Goal: Transaction & Acquisition: Purchase product/service

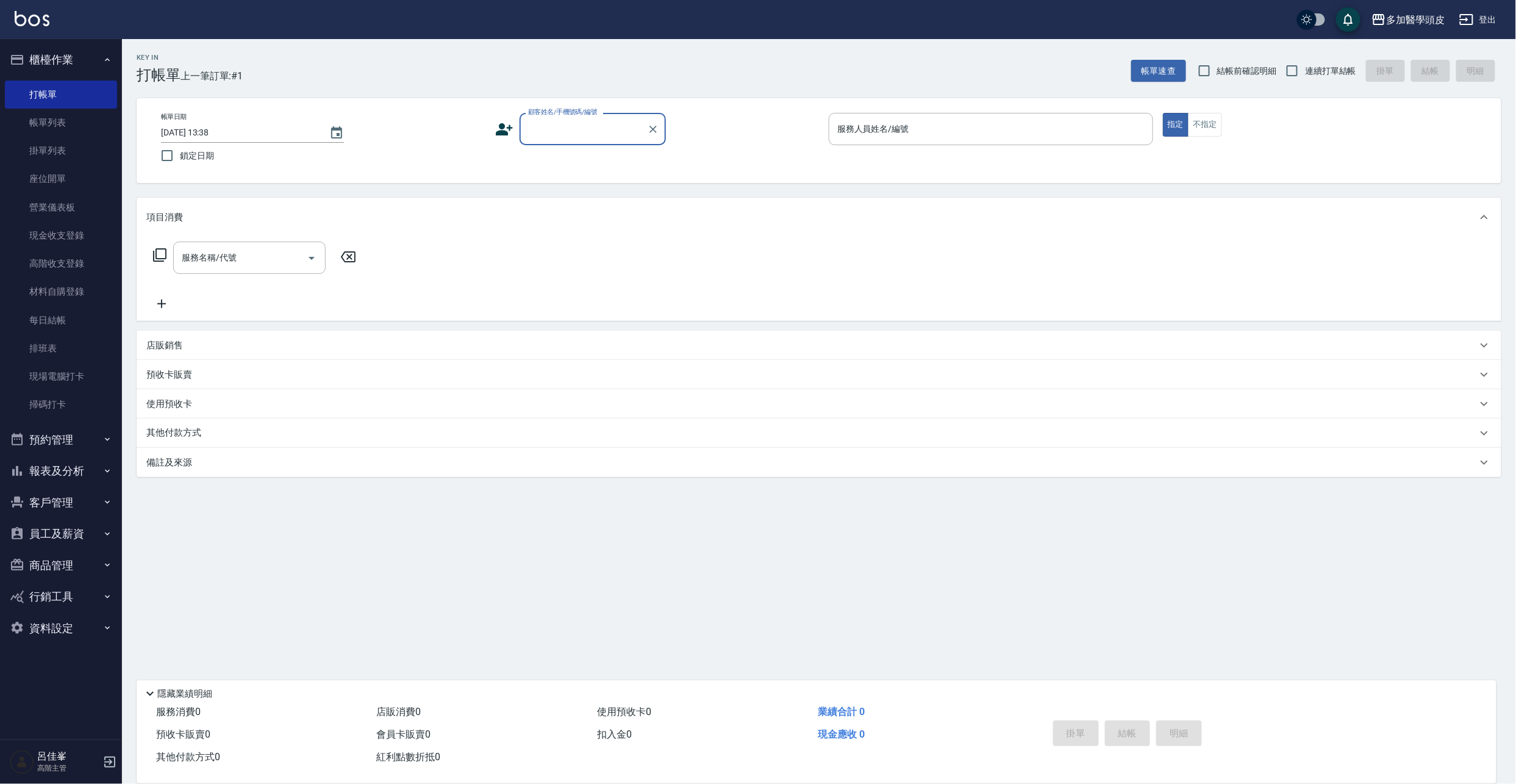
drag, startPoint x: 561, startPoint y: 127, endPoint x: 568, endPoint y: 127, distance: 7.0
click at [568, 127] on input "顧客姓名/手機號碼/編號" at bounding box center [583, 129] width 117 height 22
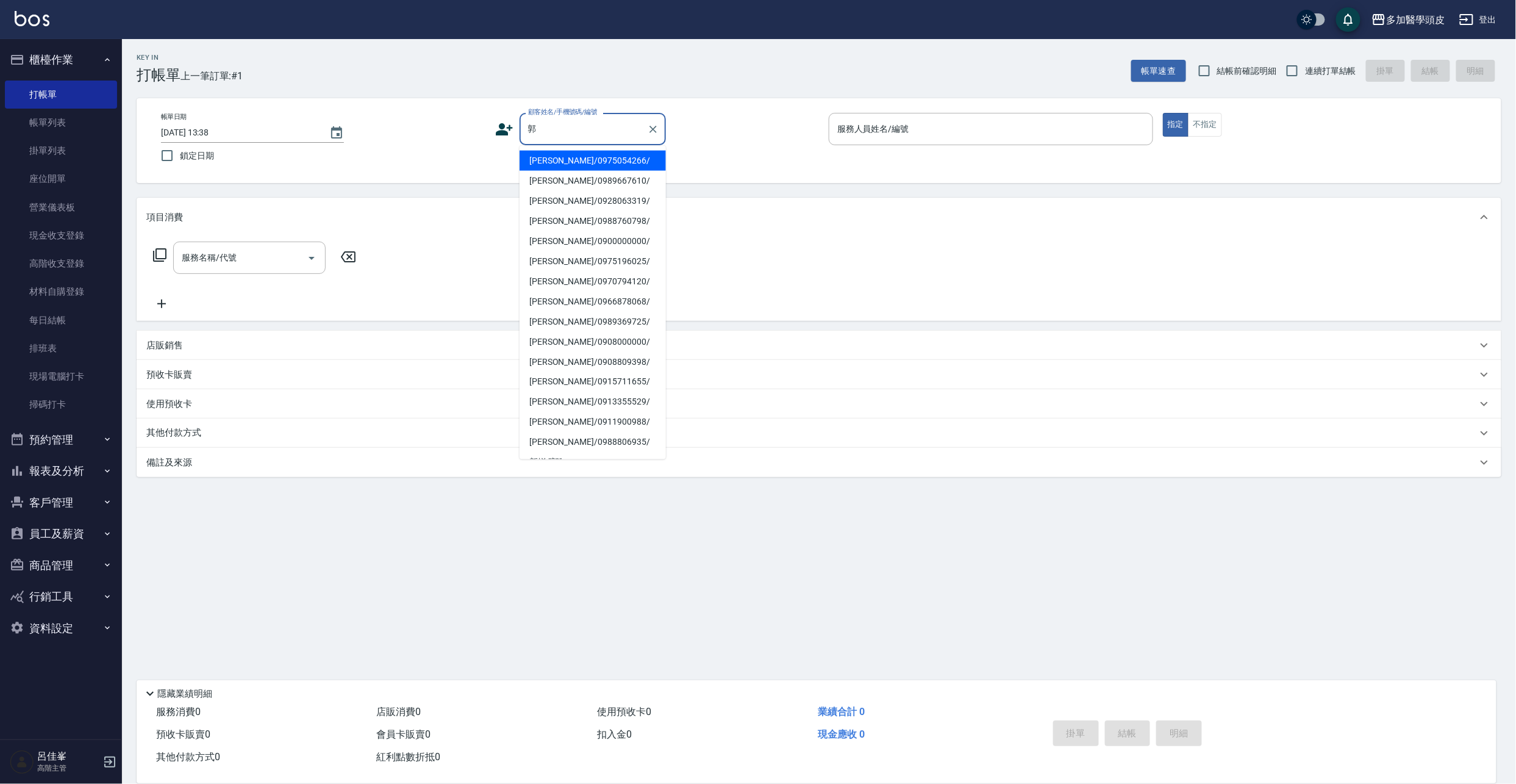
click at [581, 177] on li "[PERSON_NAME]/0989667610/" at bounding box center [592, 180] width 147 height 20
type input "[PERSON_NAME]/0989667610/"
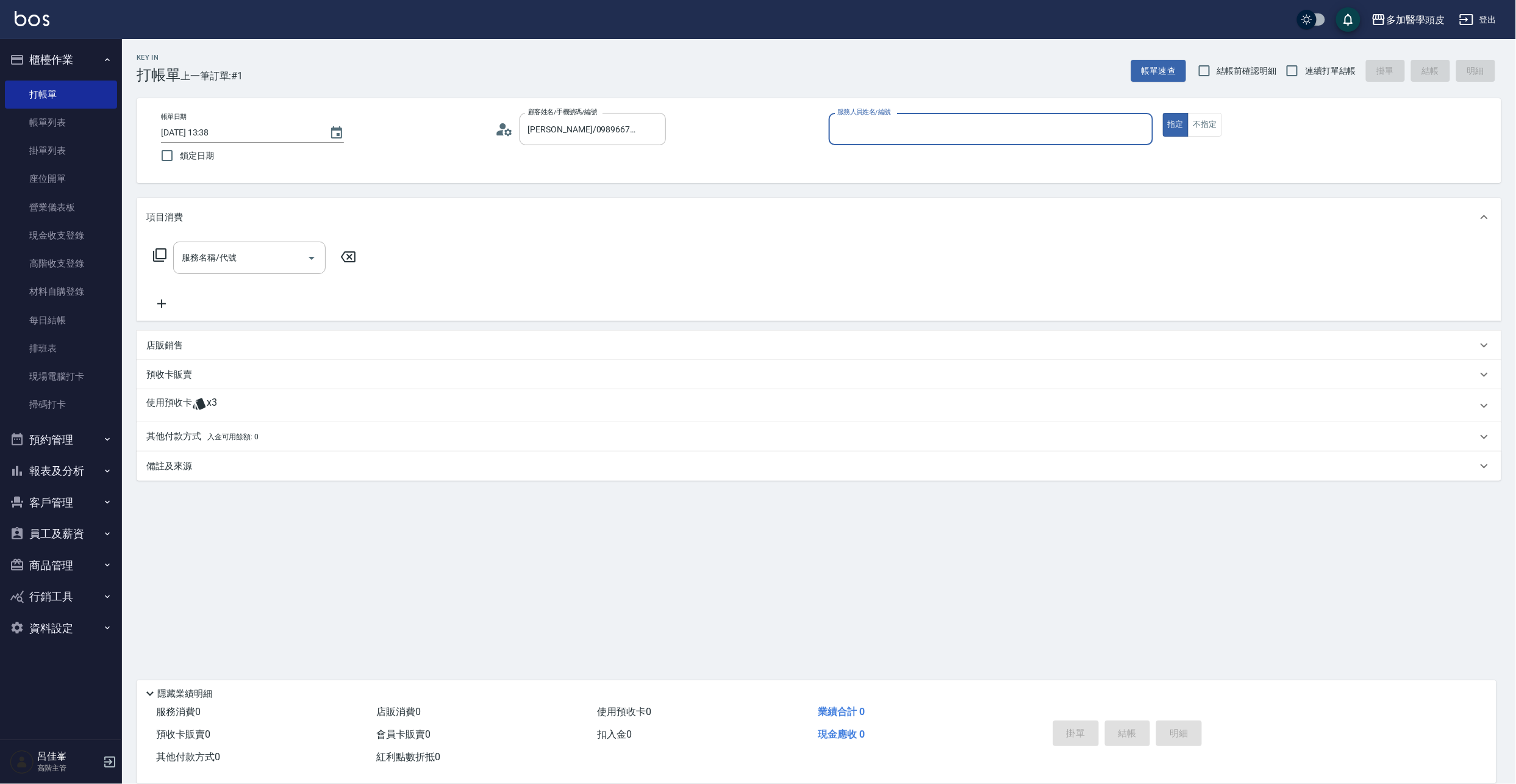
click at [880, 129] on input "服務人員姓名/編號" at bounding box center [991, 129] width 313 height 22
click at [872, 183] on span "[PERSON_NAME](無代號)" at bounding box center [867, 180] width 57 height 13
type input "[PERSON_NAME](無代號)"
click at [201, 403] on icon at bounding box center [199, 404] width 13 height 12
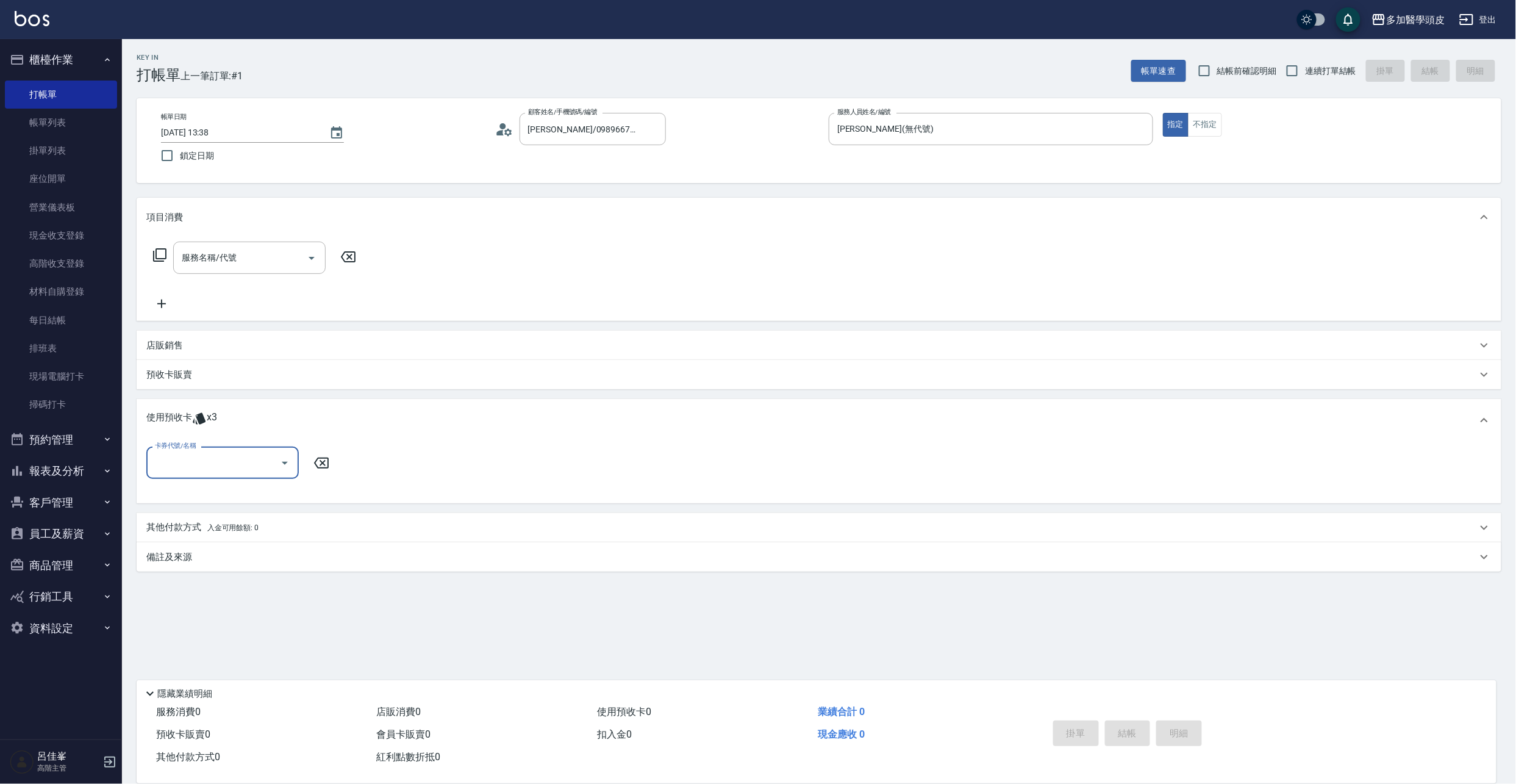
click at [289, 467] on icon "Open" at bounding box center [285, 462] width 15 height 15
drag, startPoint x: 246, startPoint y: 492, endPoint x: 433, endPoint y: 564, distance: 200.4
click at [246, 493] on div "育髮課程3堂 剩餘3張" at bounding box center [223, 493] width 153 height 20
type input "育髮課程3[PERSON_NAME]"
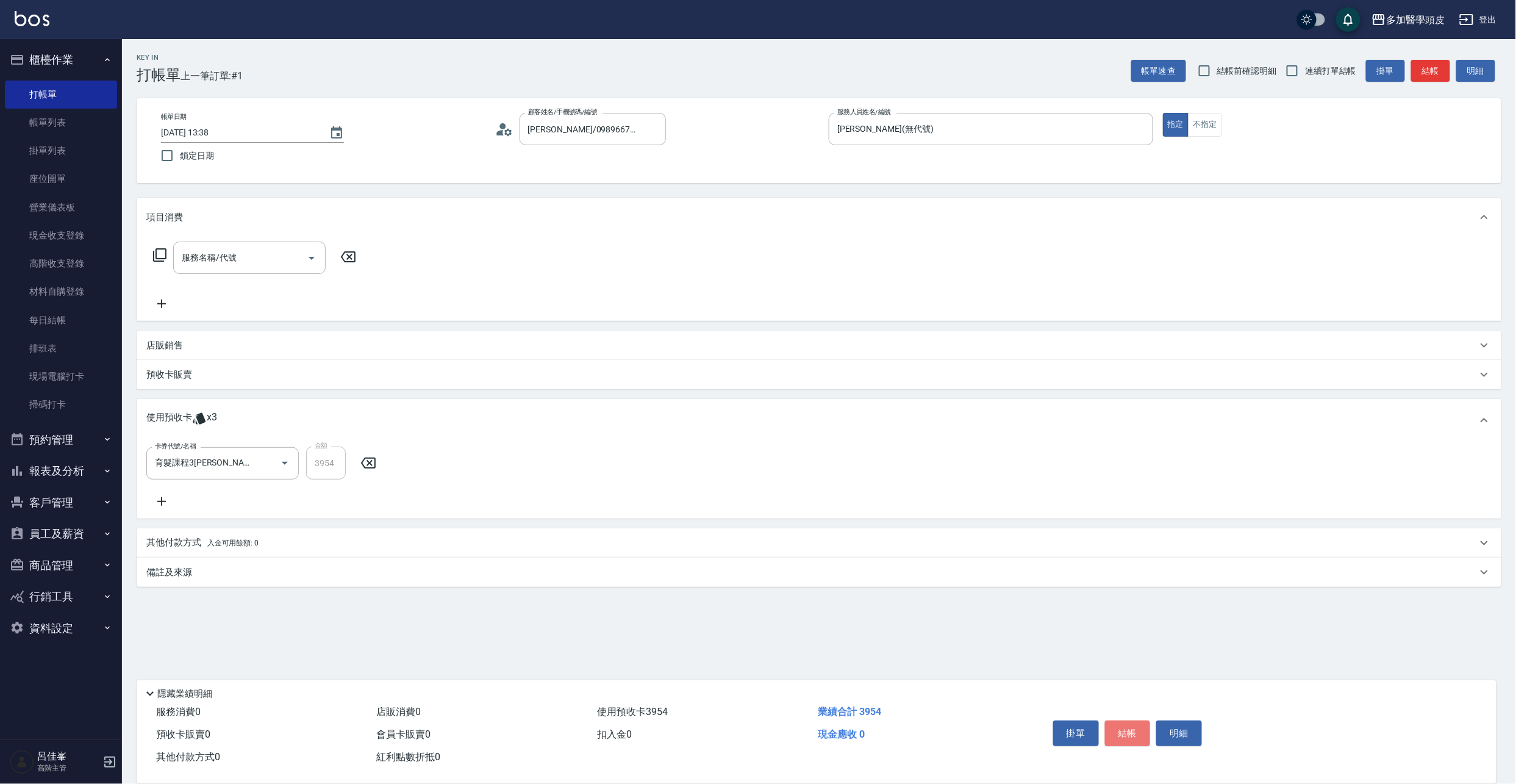
click at [1135, 737] on button "結帳" at bounding box center [1128, 733] width 45 height 26
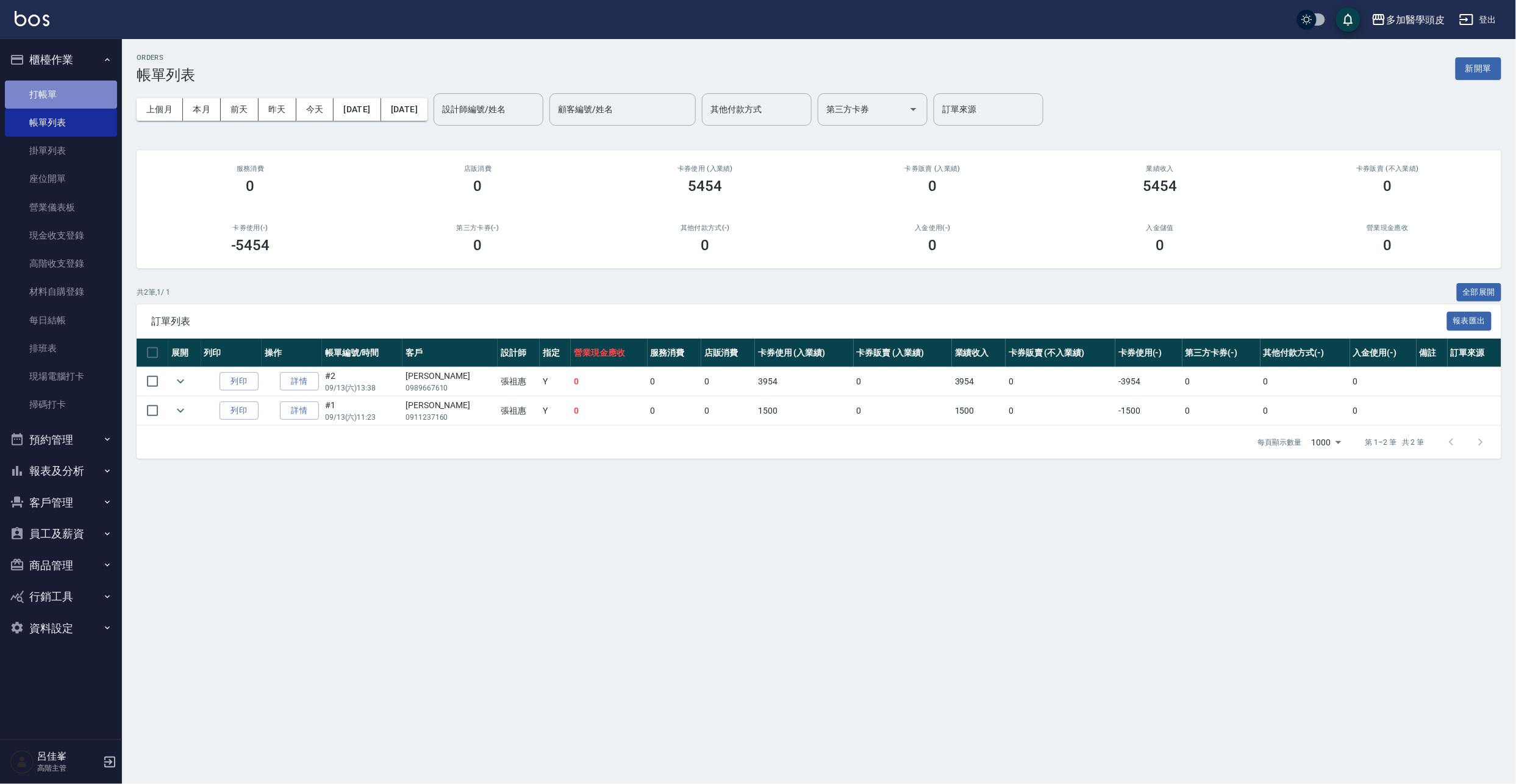
click at [46, 91] on link "打帳單" at bounding box center [61, 95] width 112 height 28
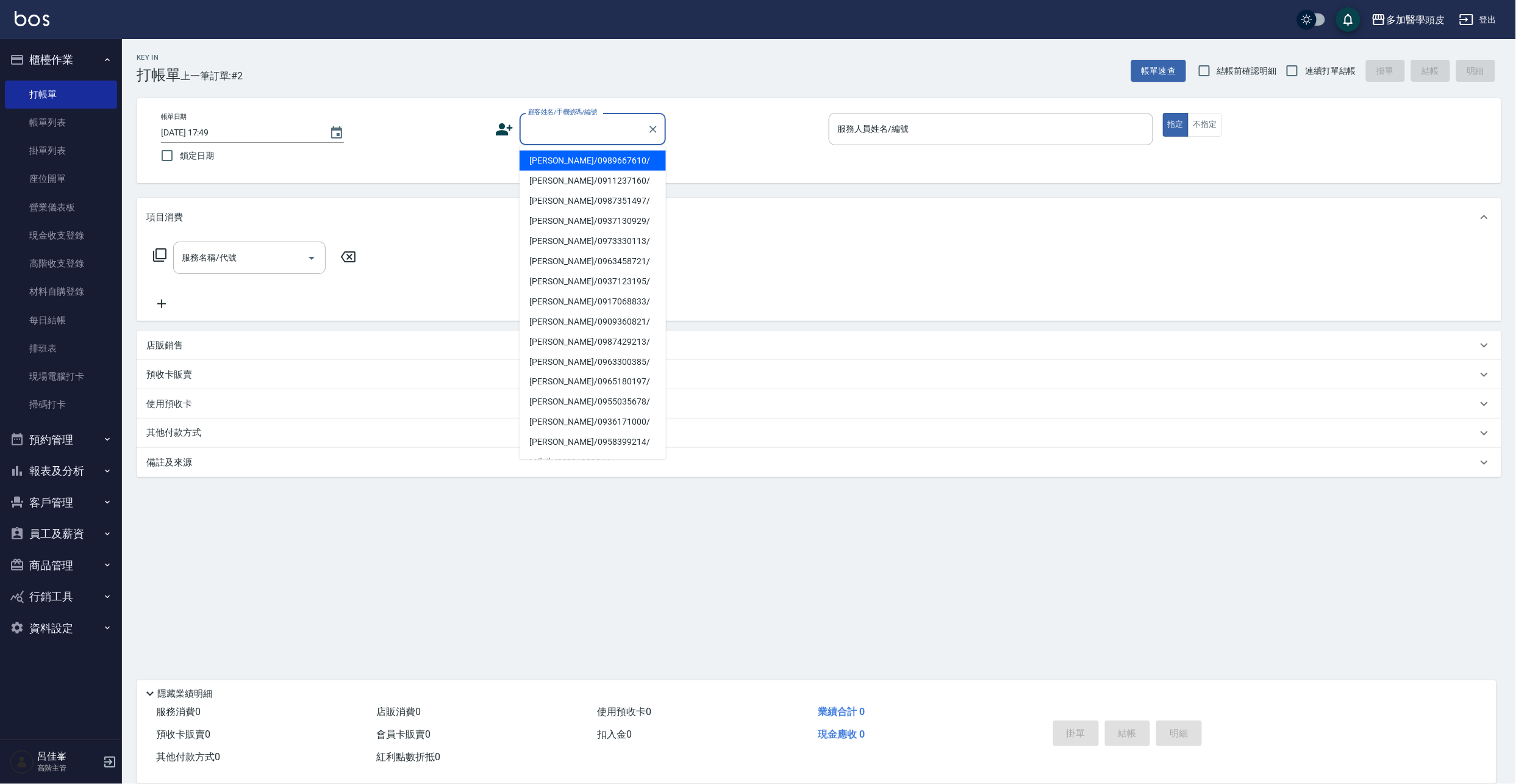
click at [588, 132] on input "顧客姓名/手機號碼/編號" at bounding box center [583, 129] width 117 height 22
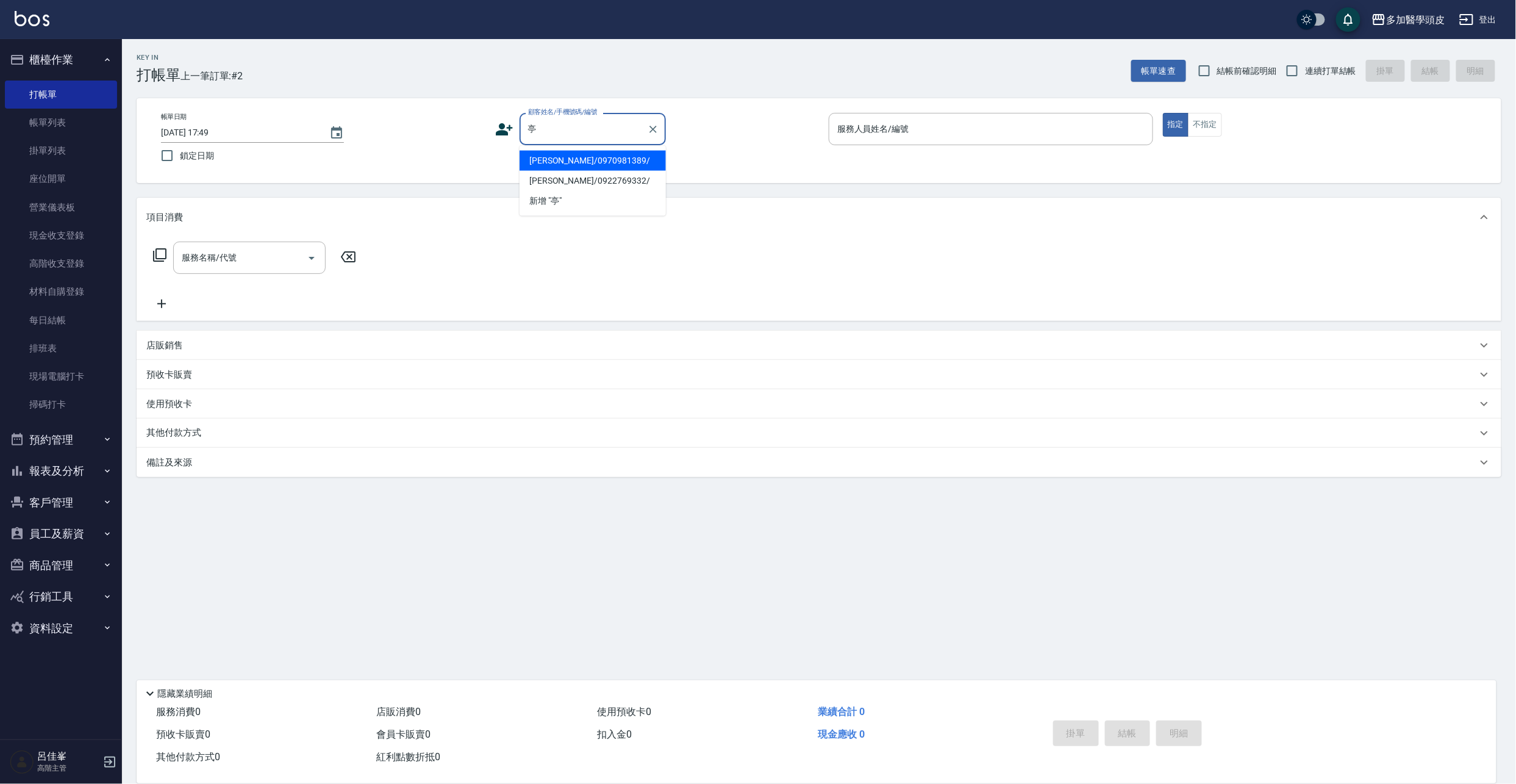
click at [550, 158] on li "[PERSON_NAME]/0970981389/" at bounding box center [592, 161] width 147 height 20
type input "[PERSON_NAME]/0970981389/"
click at [210, 400] on span "x5" at bounding box center [212, 405] width 11 height 19
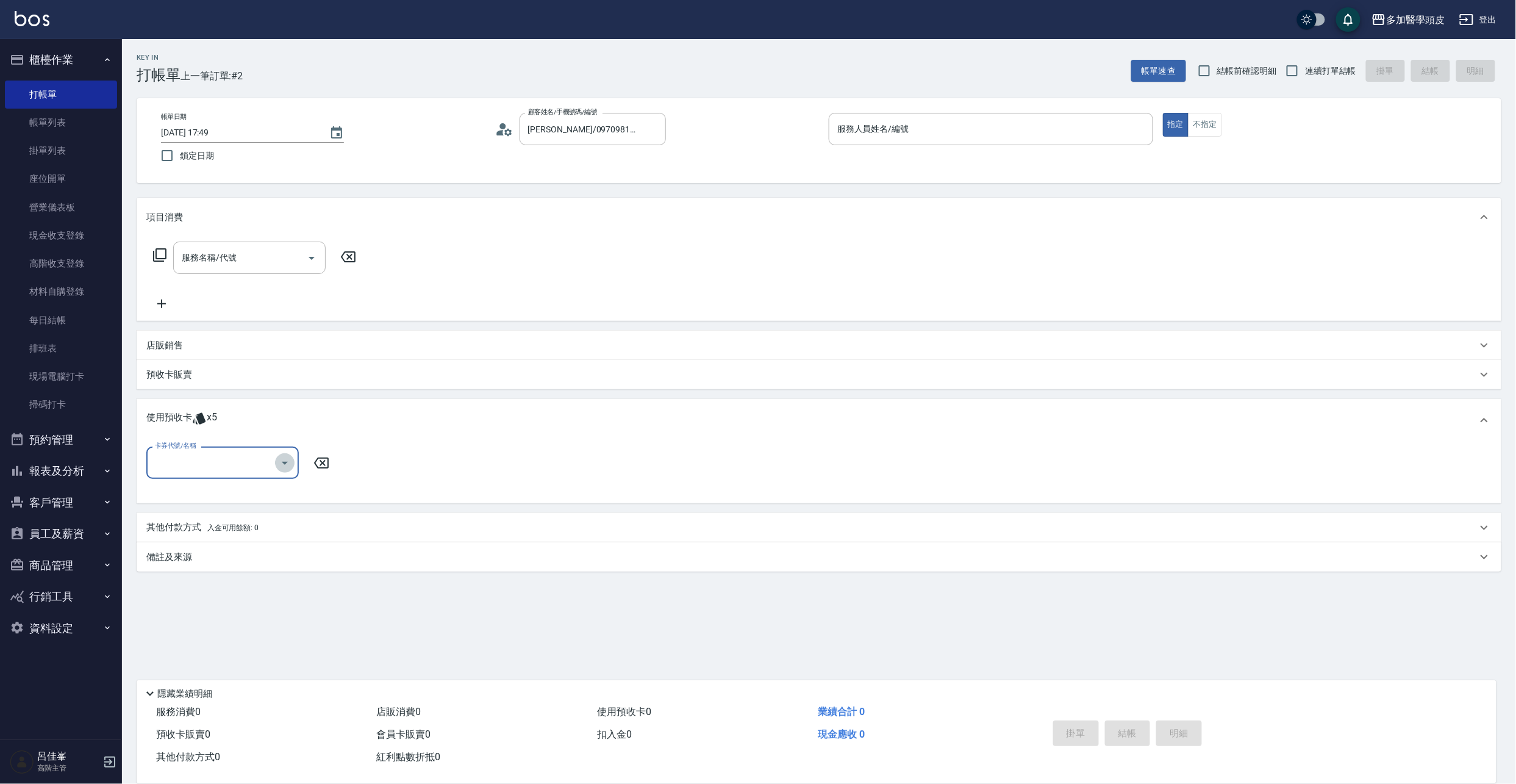
click at [280, 465] on icon "Open" at bounding box center [285, 462] width 15 height 15
click at [598, 644] on div "Key In 打帳單 上一筆訂單:#2 帳單速查 結帳前確認明細 連續打單結帳 掛單 結帳 明細 帳單日期 [DATE] 17:49 鎖定日期 顧客姓名/手機…" at bounding box center [819, 362] width 1394 height 647
